Goal: Register for event/course

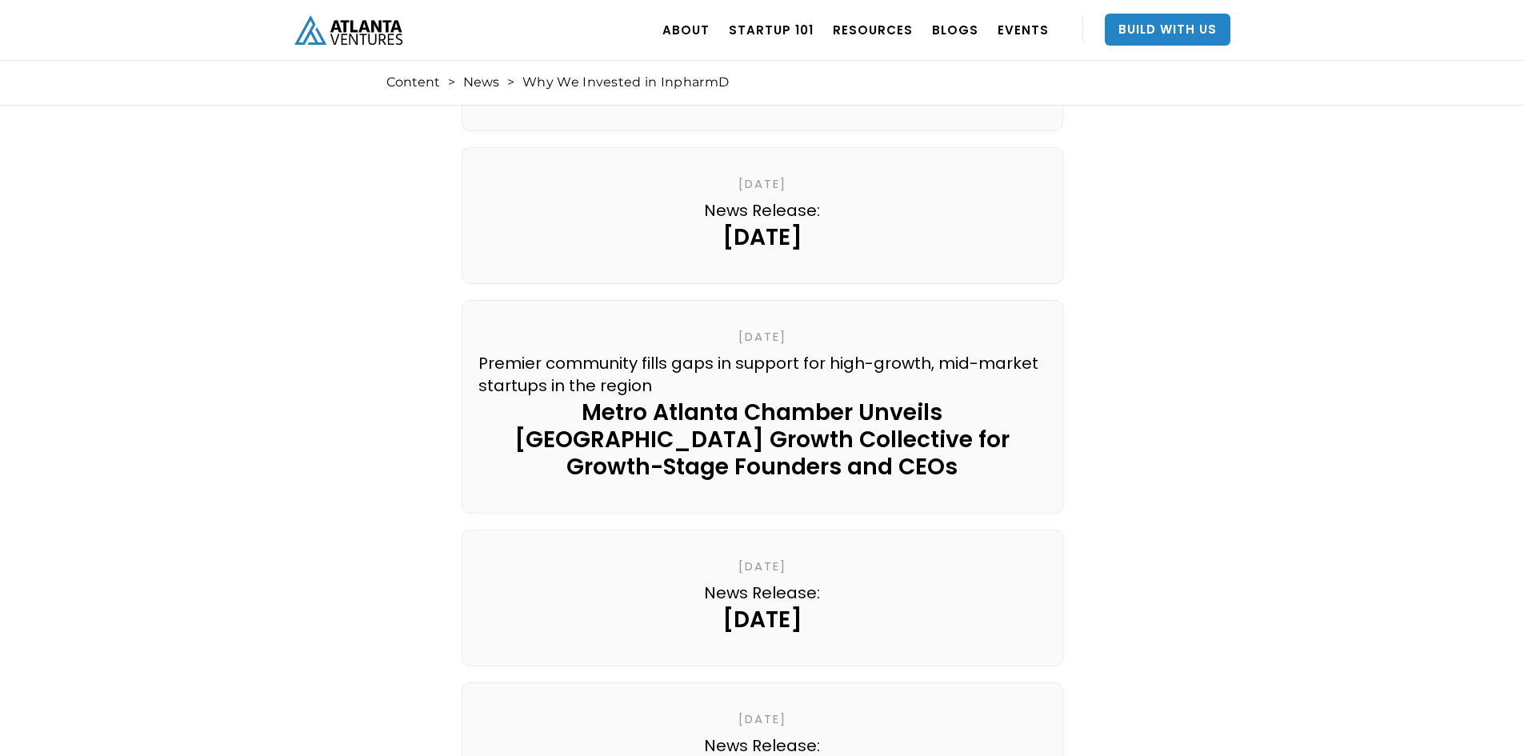
scroll to position [6321, 0]
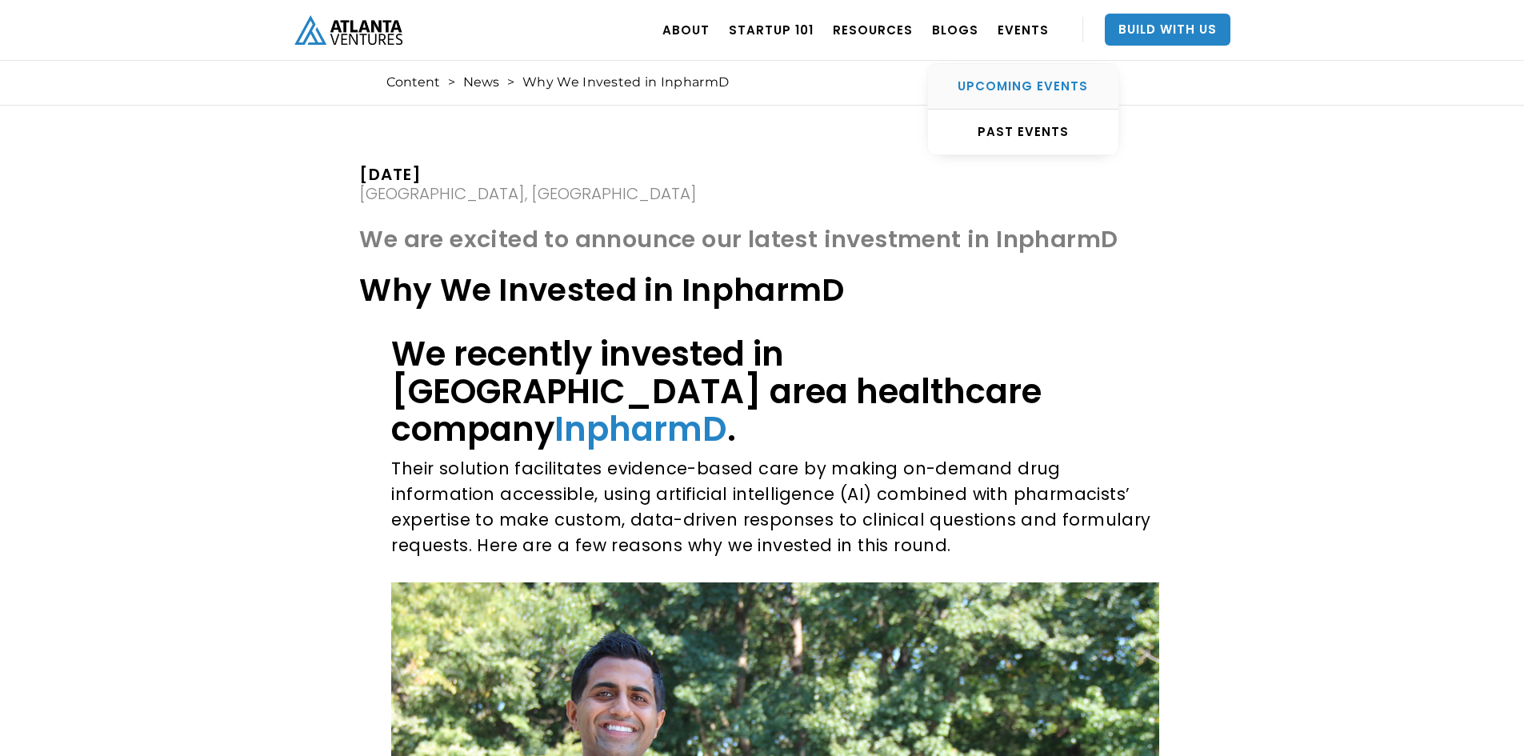
click at [1001, 82] on div "UPCOMING EVENTS" at bounding box center [1023, 86] width 190 height 16
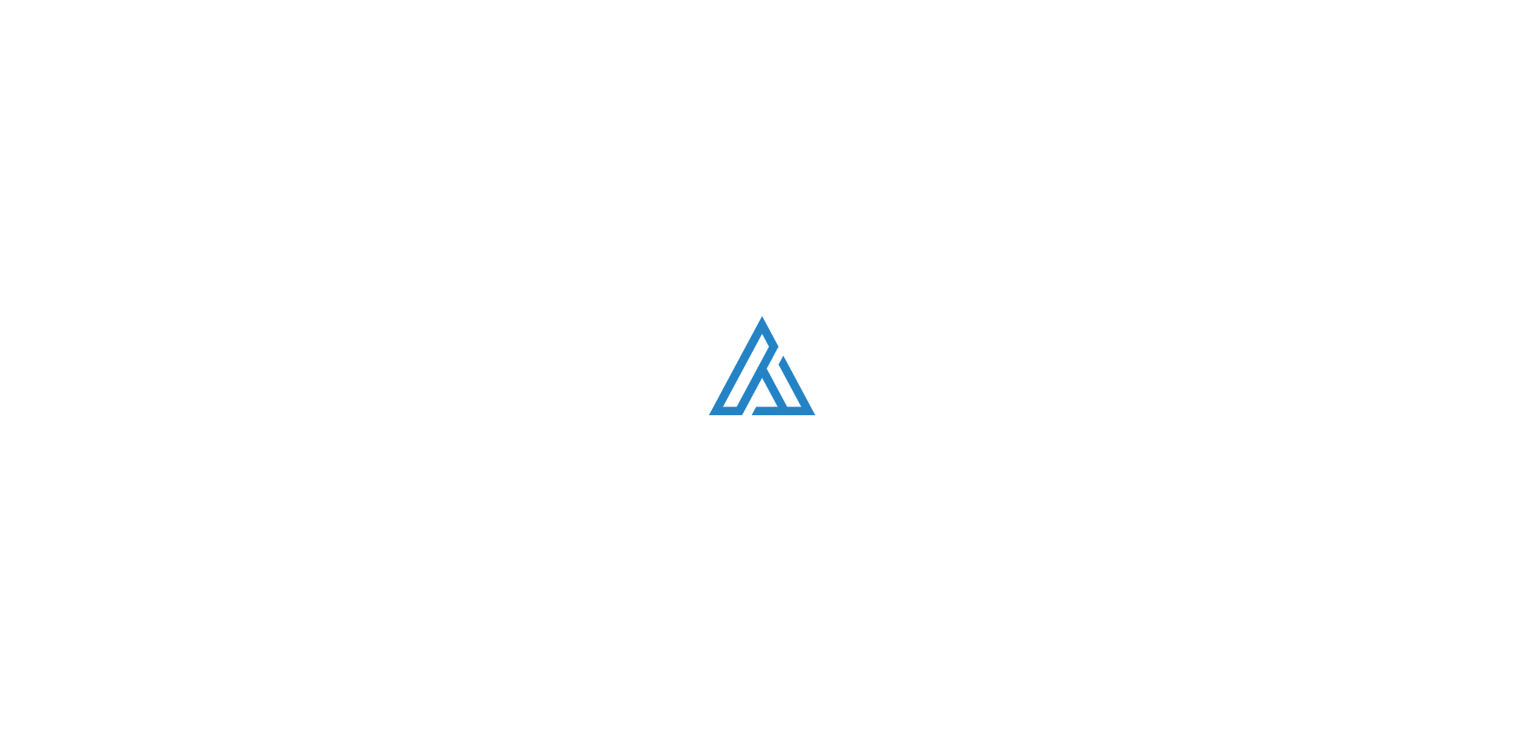
scroll to position [546, 0]
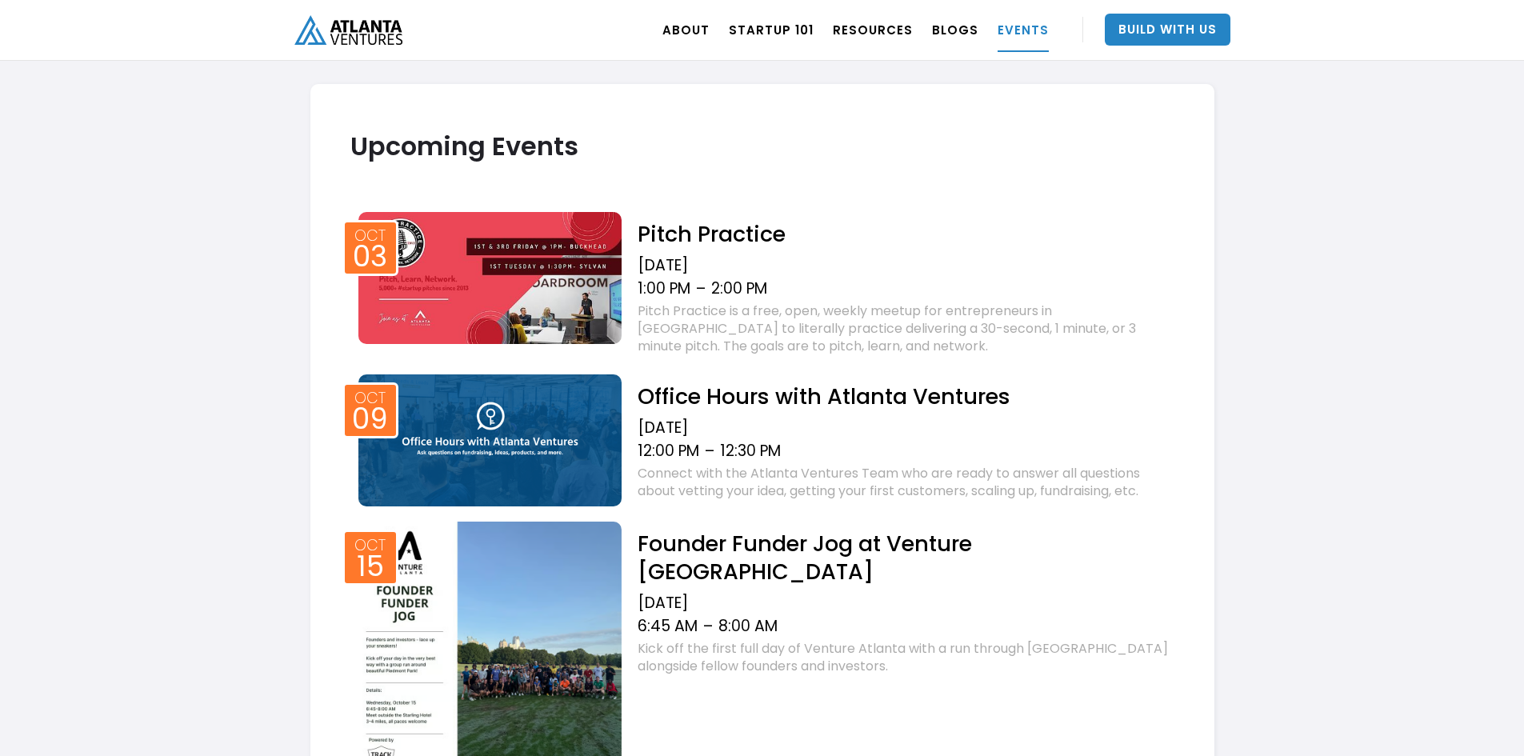
drag, startPoint x: 498, startPoint y: 78, endPoint x: 702, endPoint y: 250, distance: 266.9
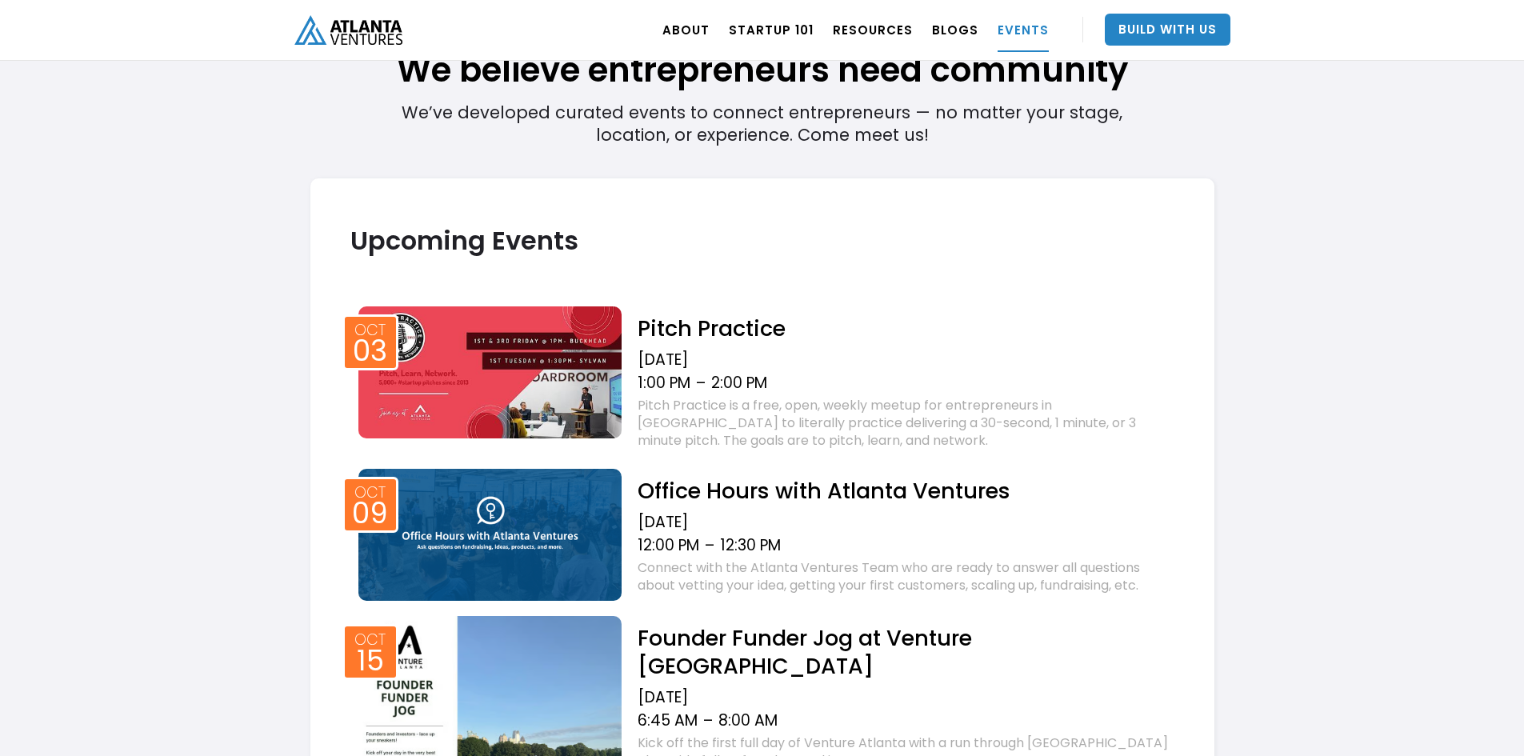
scroll to position [146, 0]
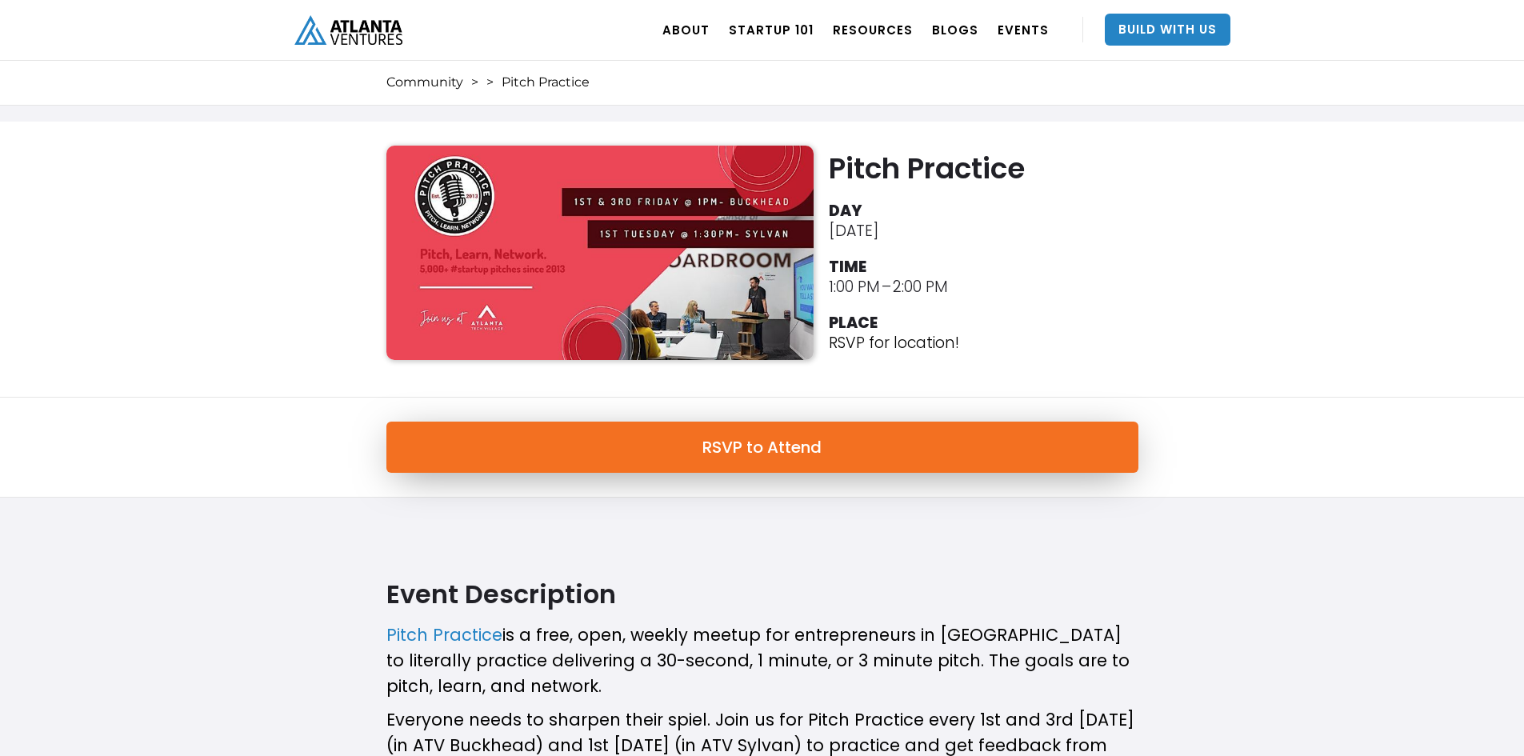
click at [925, 469] on link "RSVP to Attend" at bounding box center [762, 447] width 752 height 51
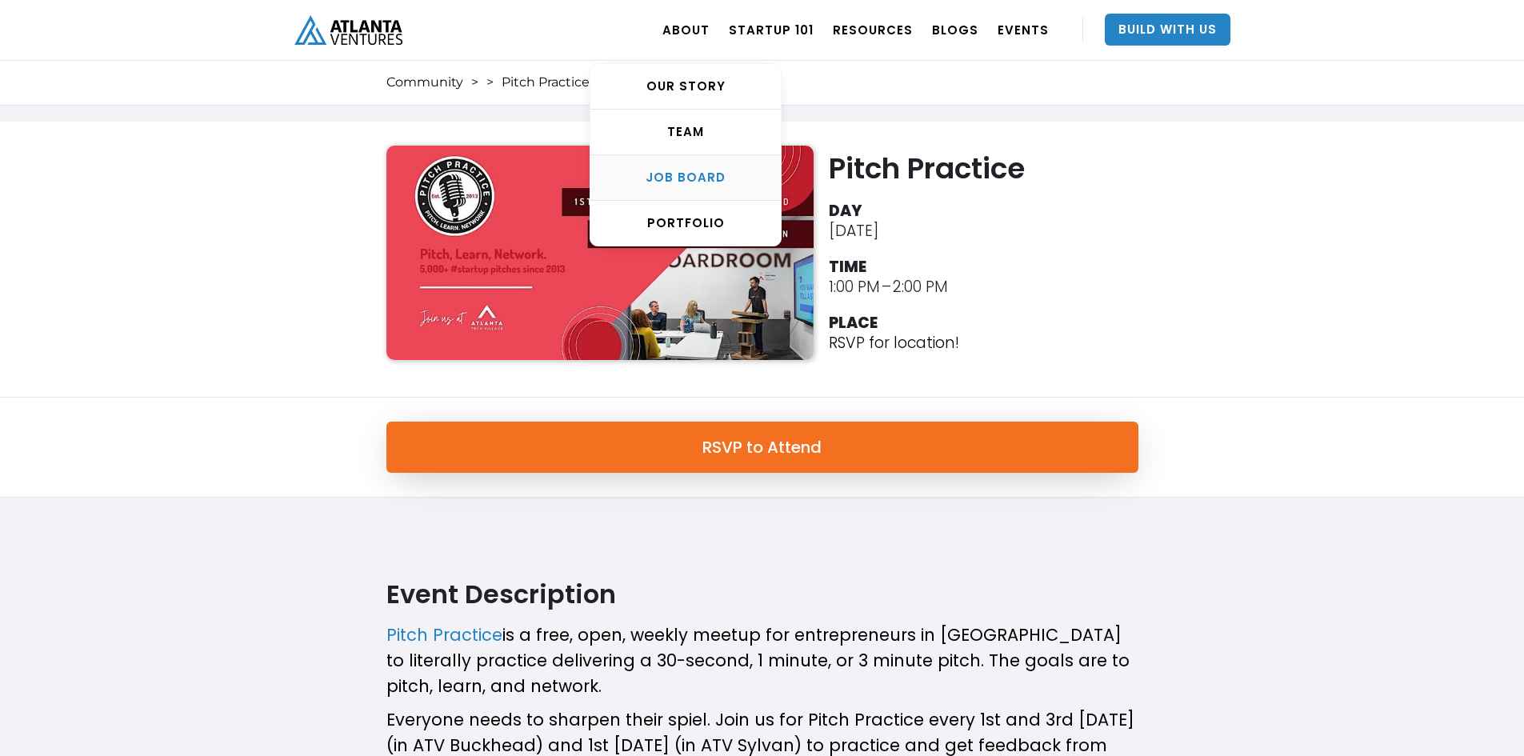
click at [698, 174] on div "Job Board" at bounding box center [685, 178] width 190 height 16
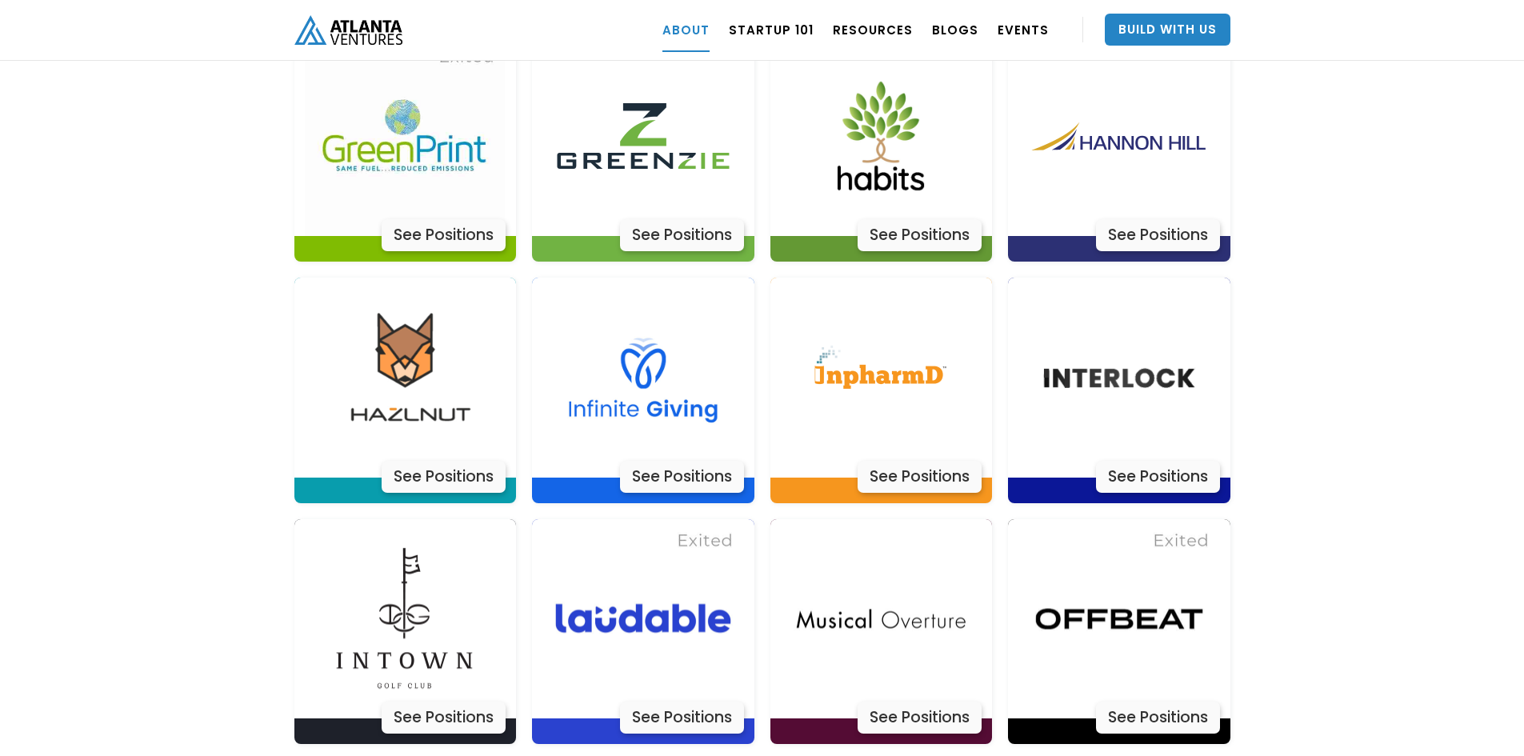
scroll to position [4253, 0]
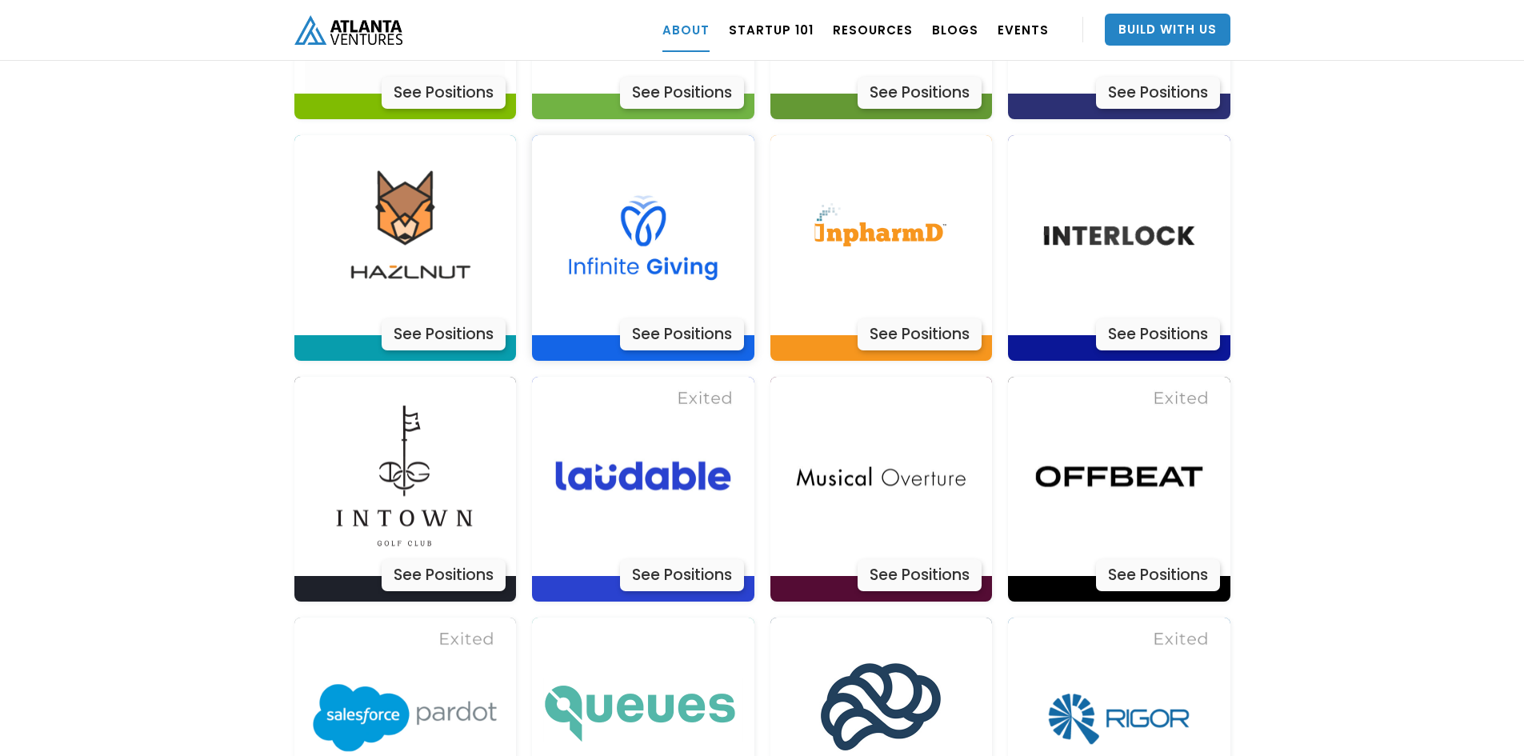
drag, startPoint x: 730, startPoint y: 387, endPoint x: 578, endPoint y: 186, distance: 252.5
